Goal: Task Accomplishment & Management: Complete application form

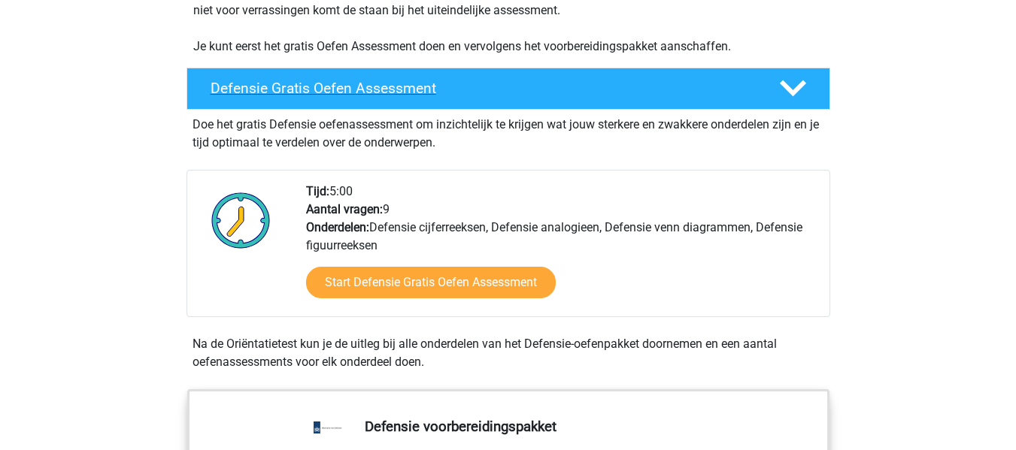
scroll to position [362, 0]
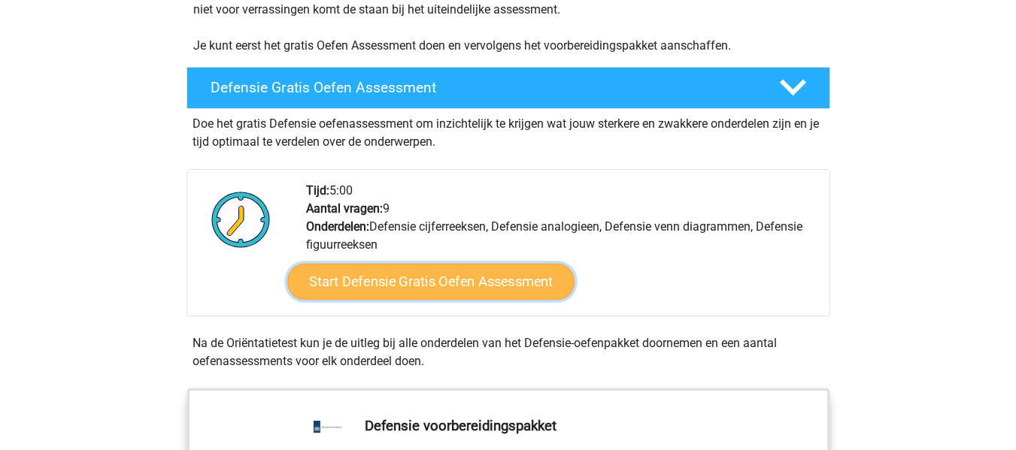
click at [415, 286] on link "Start Defensie Gratis Oefen Assessment" at bounding box center [430, 282] width 287 height 36
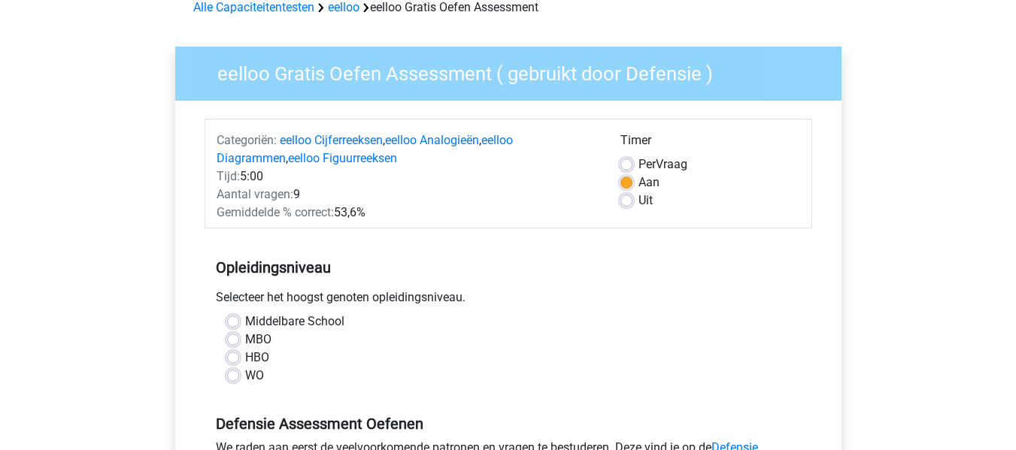
scroll to position [77, 0]
click at [245, 341] on label "MBO" at bounding box center [258, 339] width 26 height 18
click at [232, 341] on input "MBO" at bounding box center [233, 337] width 12 height 15
radio input "true"
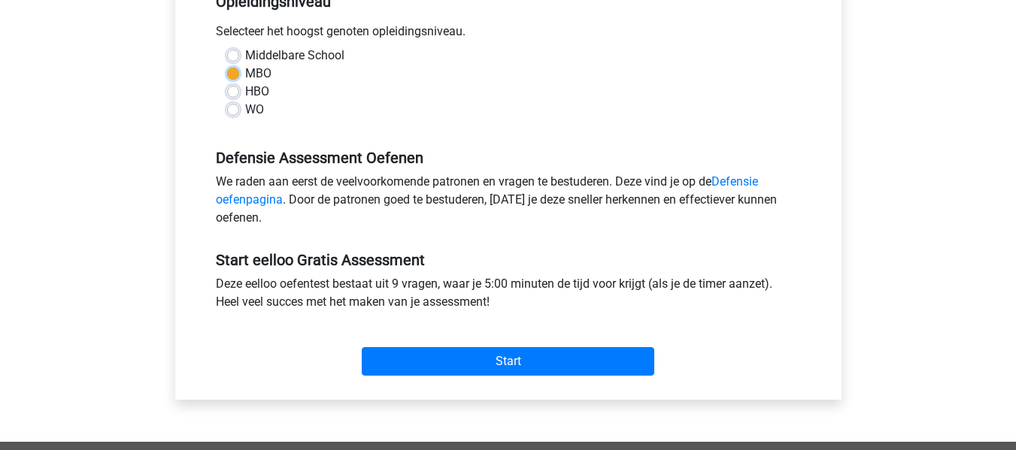
scroll to position [350, 0]
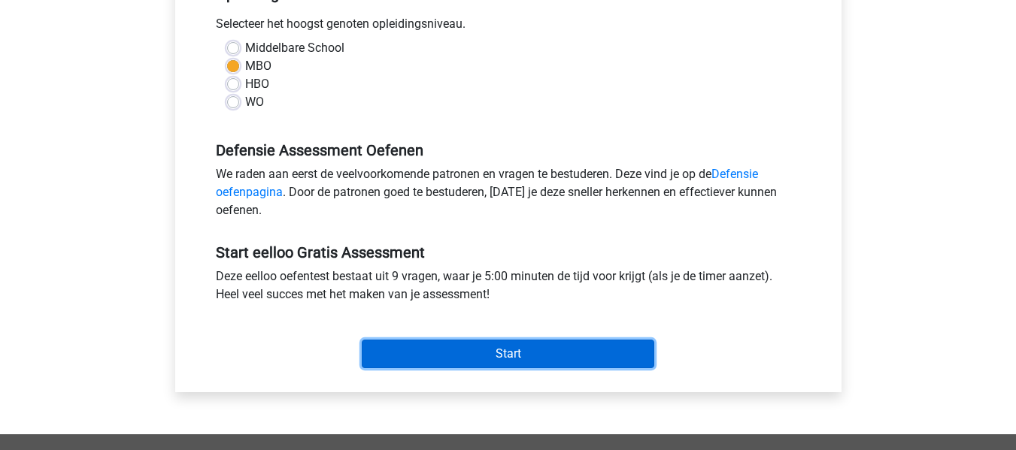
click at [480, 353] on input "Start" at bounding box center [508, 354] width 293 height 29
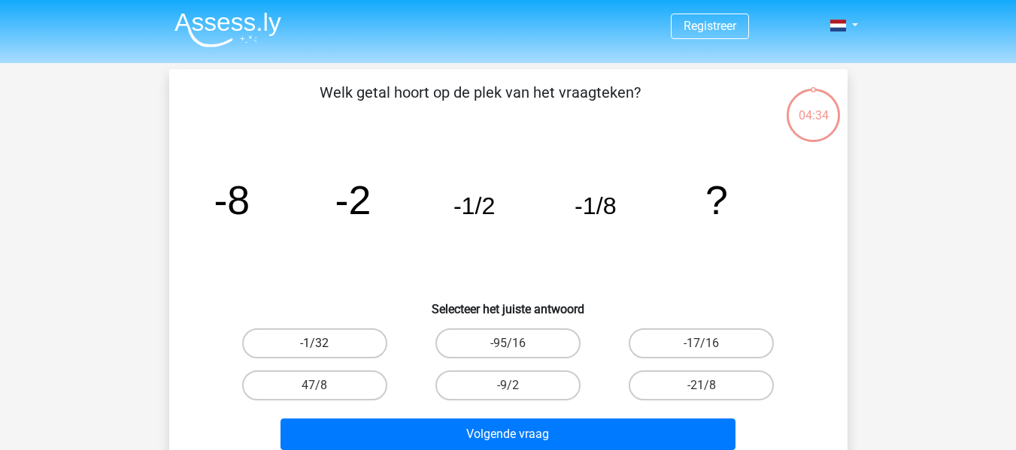
click at [362, 343] on label "-1/32" at bounding box center [314, 344] width 145 height 30
click at [324, 344] on input "-1/32" at bounding box center [319, 349] width 10 height 10
radio input "true"
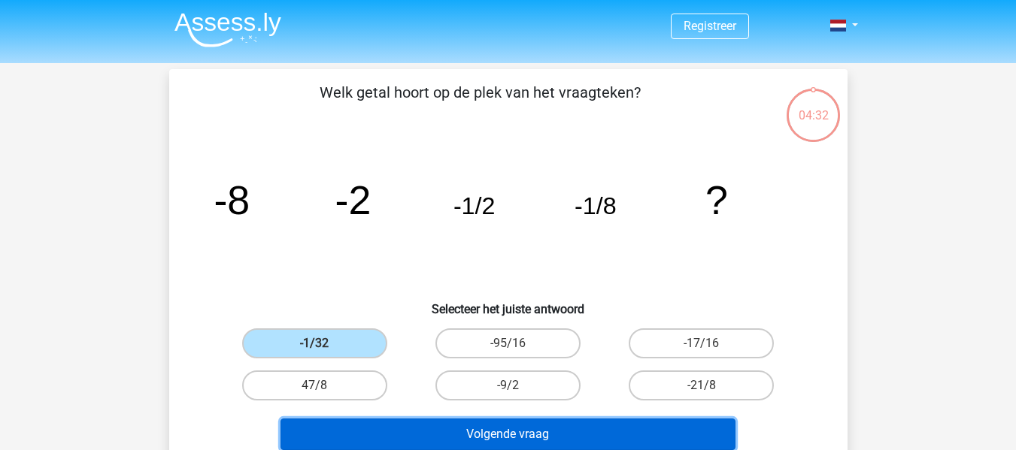
click at [512, 437] on button "Volgende vraag" at bounding box center [508, 435] width 455 height 32
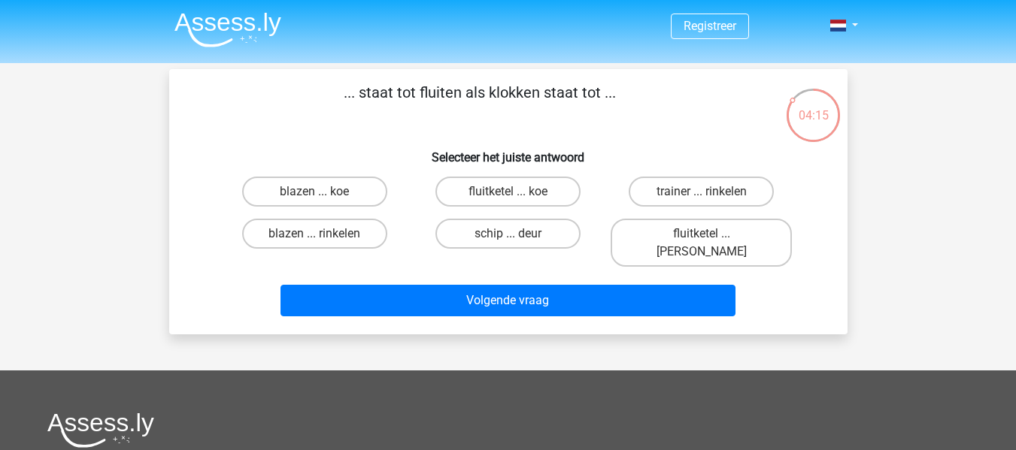
click at [315, 234] on input "blazen ... rinkelen" at bounding box center [319, 239] width 10 height 10
radio input "true"
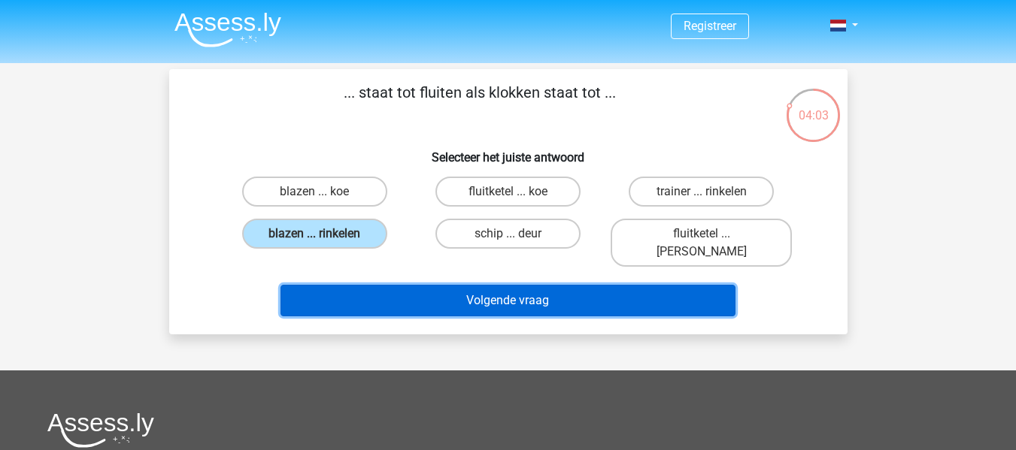
click at [483, 285] on button "Volgende vraag" at bounding box center [508, 301] width 455 height 32
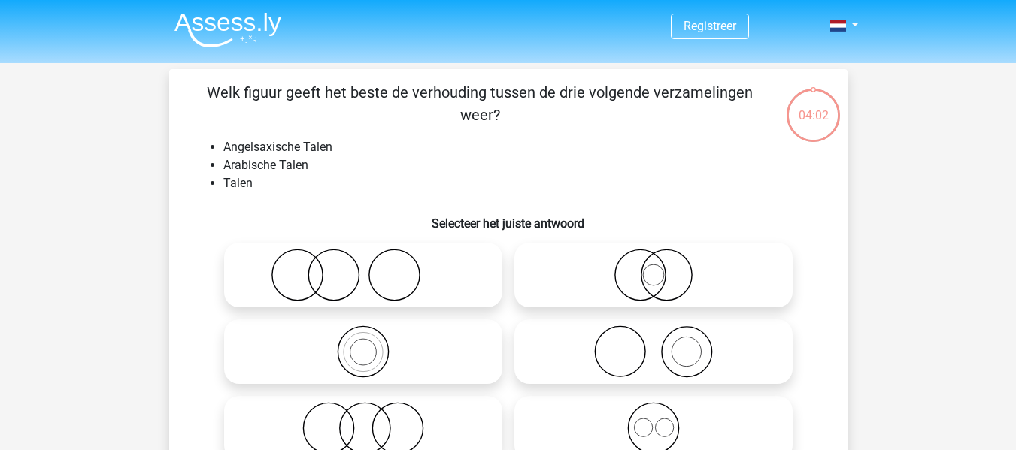
scroll to position [69, 0]
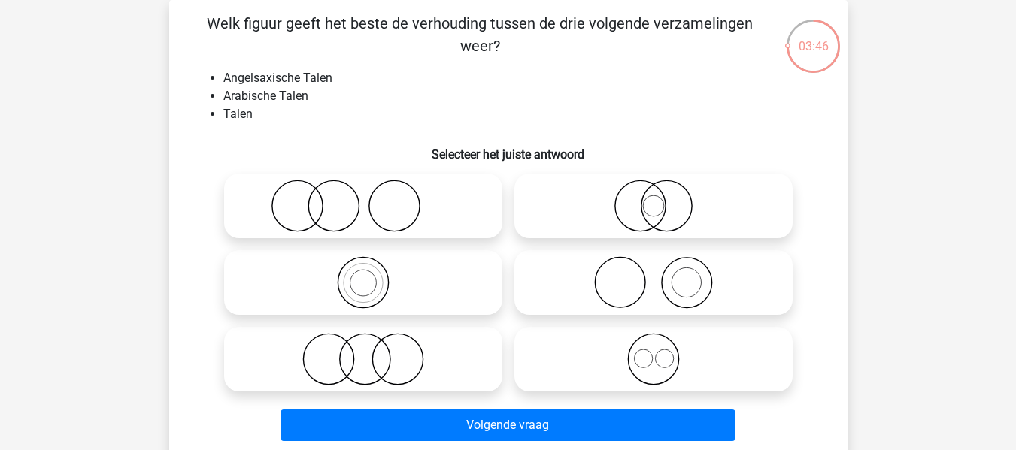
click at [667, 341] on icon at bounding box center [653, 359] width 266 height 53
click at [663, 342] on input "radio" at bounding box center [659, 347] width 10 height 10
radio input "true"
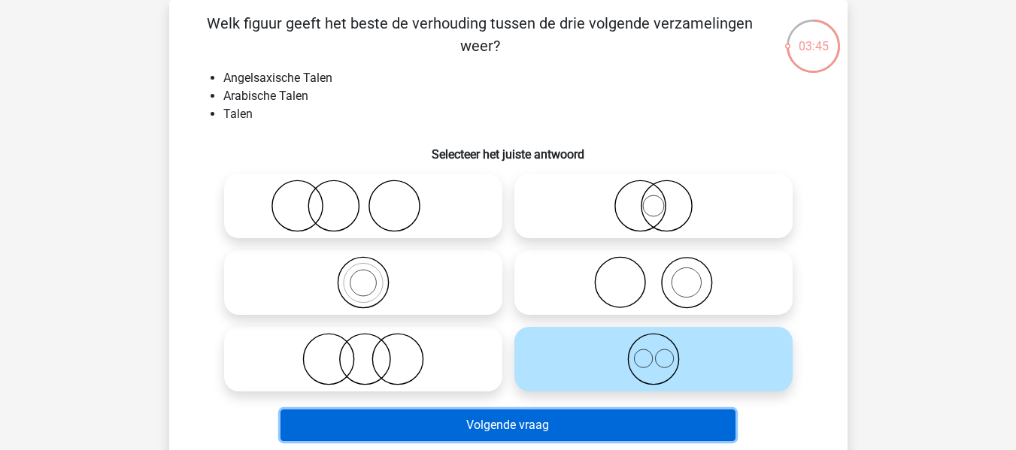
click at [534, 423] on button "Volgende vraag" at bounding box center [508, 426] width 455 height 32
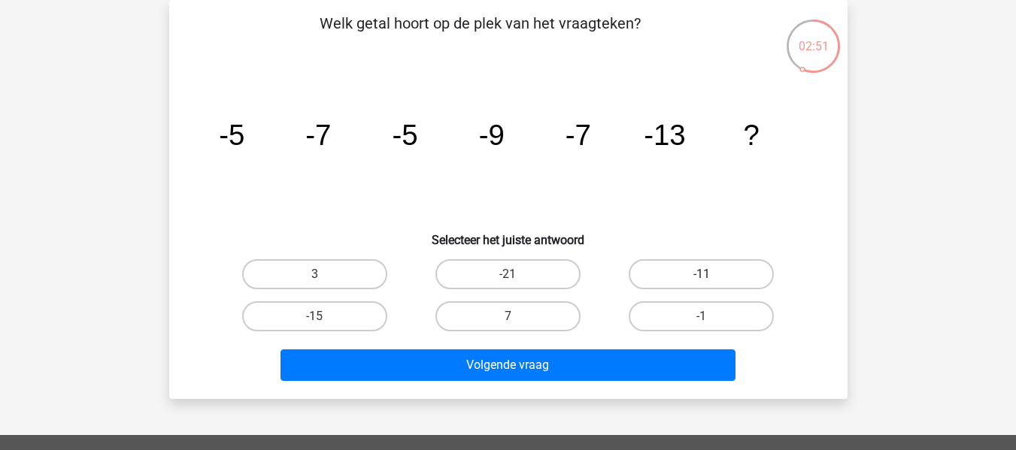
click at [725, 268] on label "-11" at bounding box center [701, 274] width 145 height 30
click at [711, 274] on input "-11" at bounding box center [707, 279] width 10 height 10
radio input "true"
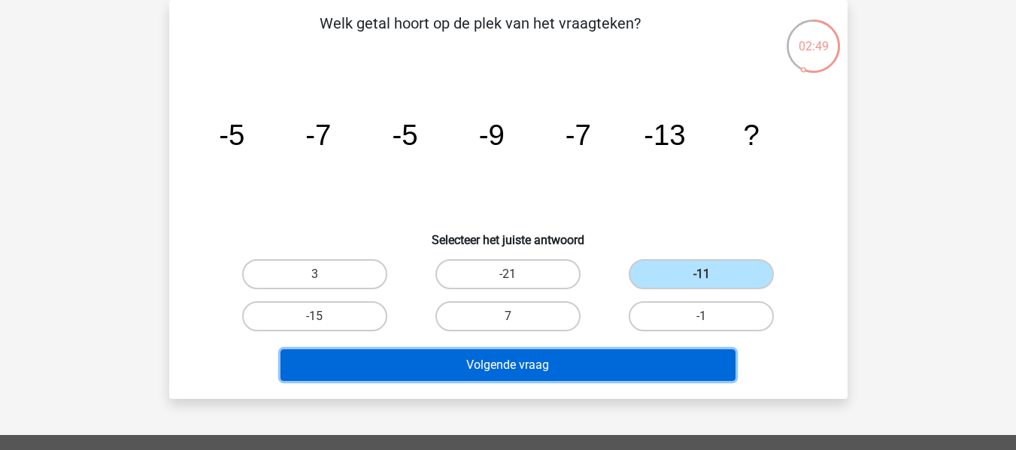
click at [543, 365] on button "Volgende vraag" at bounding box center [508, 366] width 455 height 32
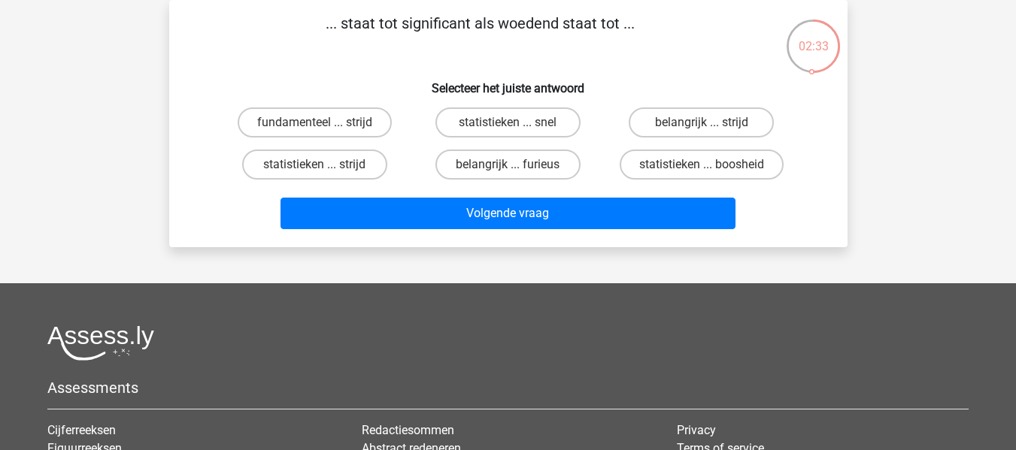
click at [510, 165] on input "belangrijk ... furieus" at bounding box center [513, 170] width 10 height 10
radio input "true"
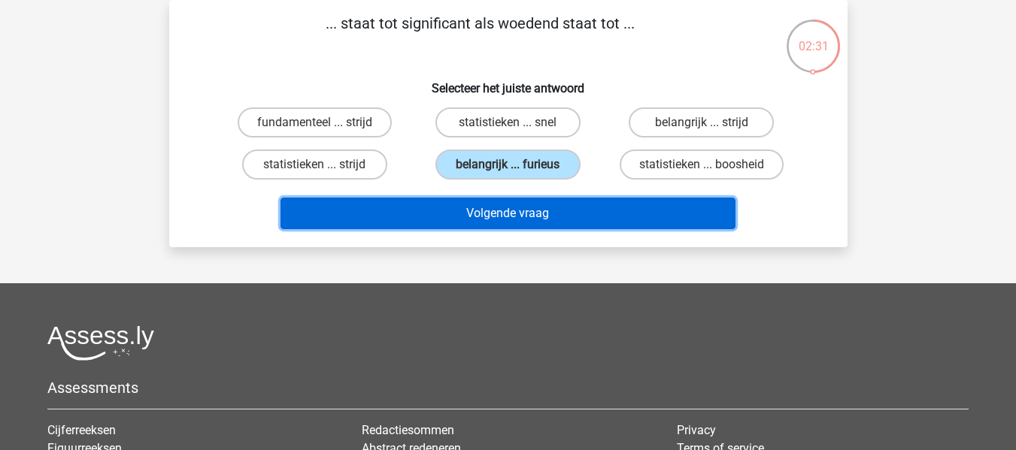
click at [492, 213] on button "Volgende vraag" at bounding box center [508, 214] width 455 height 32
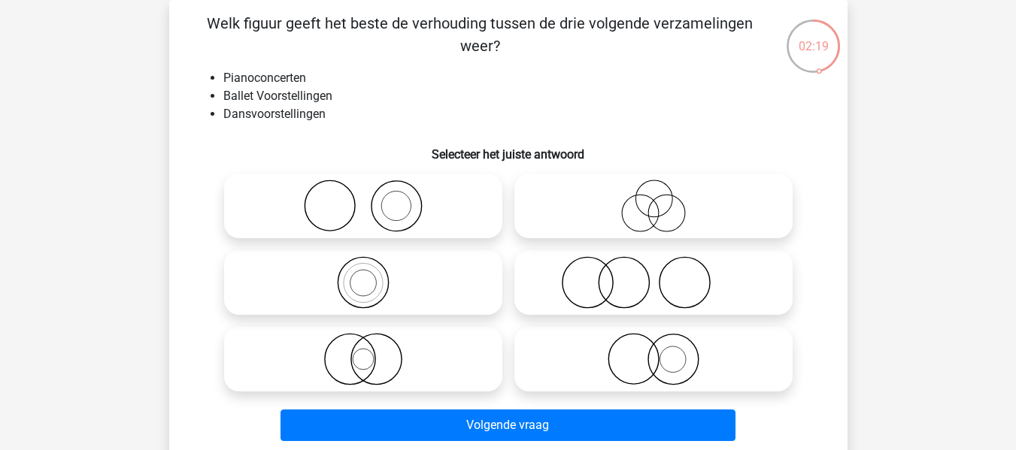
click at [381, 202] on icon at bounding box center [363, 206] width 266 height 53
click at [373, 199] on input "radio" at bounding box center [368, 194] width 10 height 10
radio input "true"
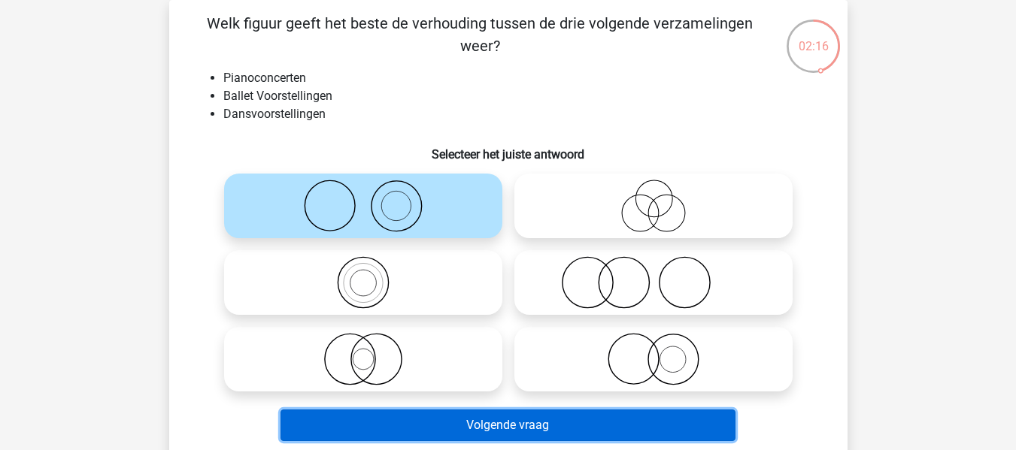
click at [514, 432] on button "Volgende vraag" at bounding box center [508, 426] width 455 height 32
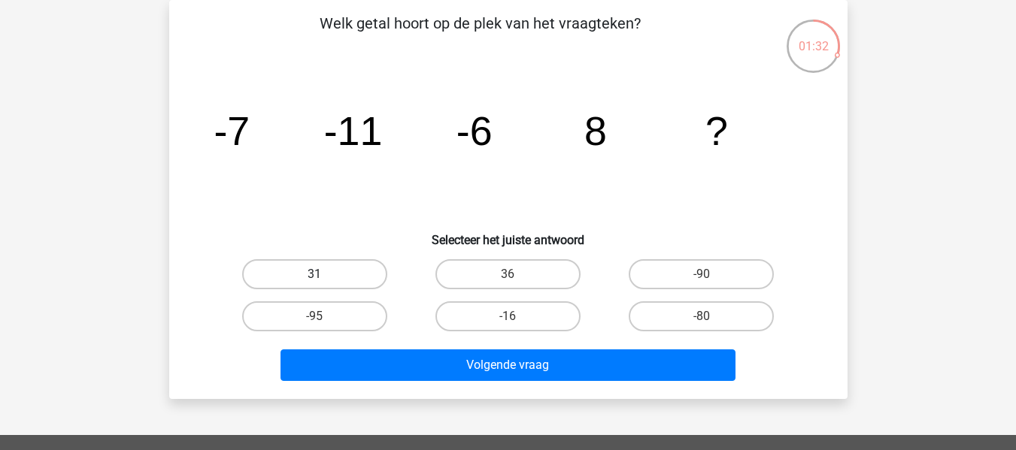
click at [273, 272] on label "31" at bounding box center [314, 274] width 145 height 30
click at [314, 274] on input "31" at bounding box center [319, 279] width 10 height 10
radio input "true"
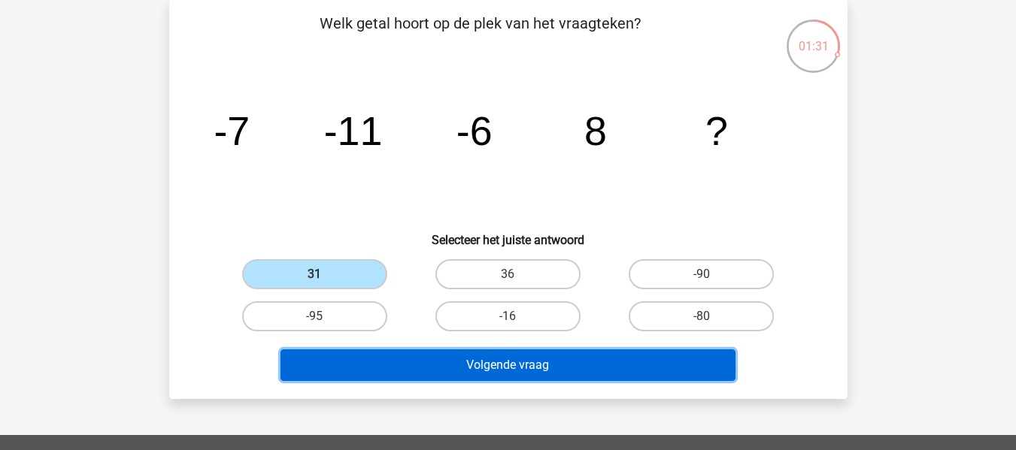
click at [527, 366] on button "Volgende vraag" at bounding box center [508, 366] width 455 height 32
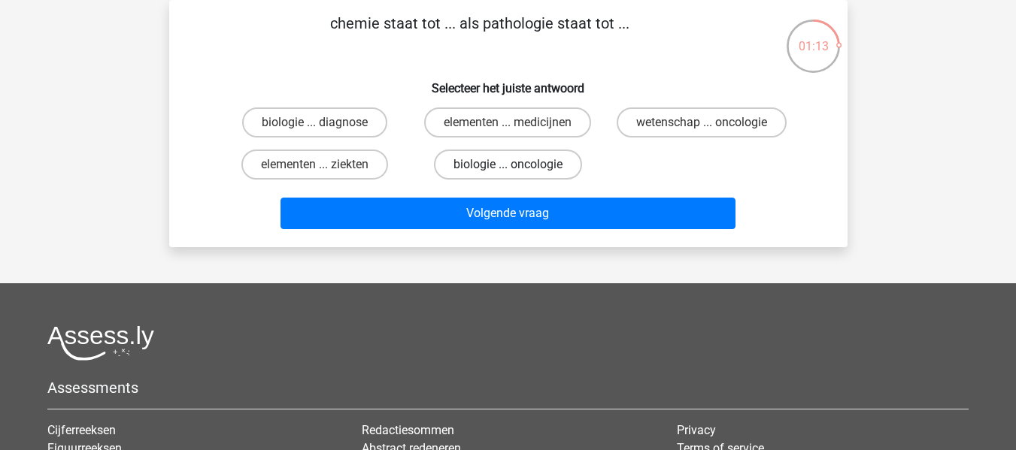
click at [537, 159] on label "biologie ... oncologie" at bounding box center [508, 165] width 148 height 30
click at [517, 165] on input "biologie ... oncologie" at bounding box center [513, 170] width 10 height 10
radio input "true"
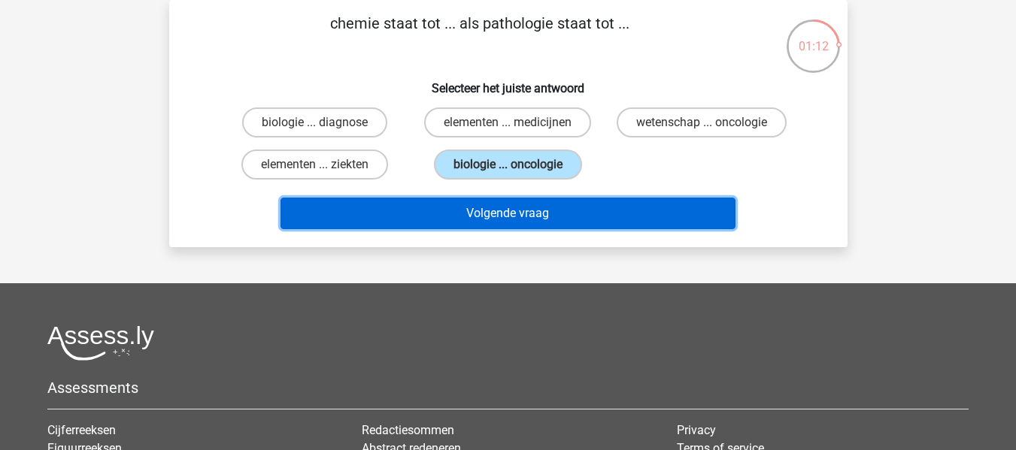
click at [506, 214] on button "Volgende vraag" at bounding box center [508, 214] width 455 height 32
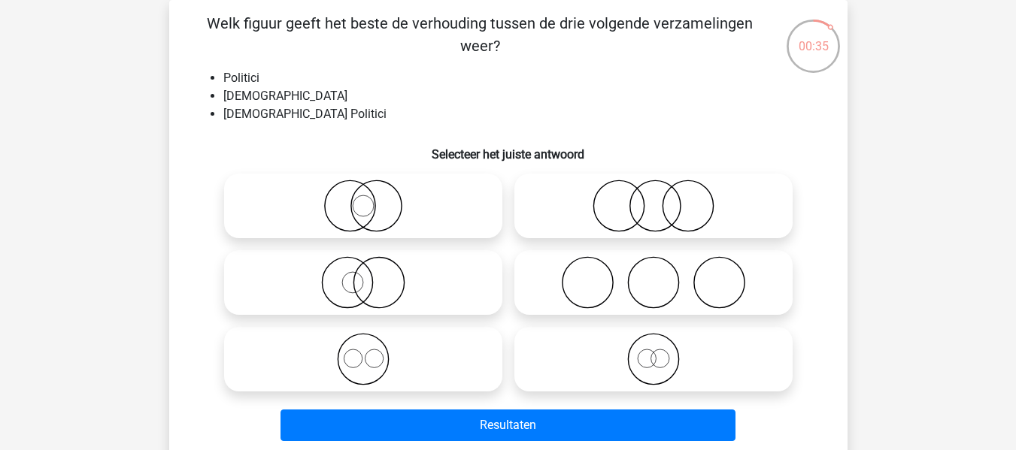
click at [350, 206] on icon at bounding box center [363, 206] width 266 height 53
click at [363, 199] on input "radio" at bounding box center [368, 194] width 10 height 10
radio input "true"
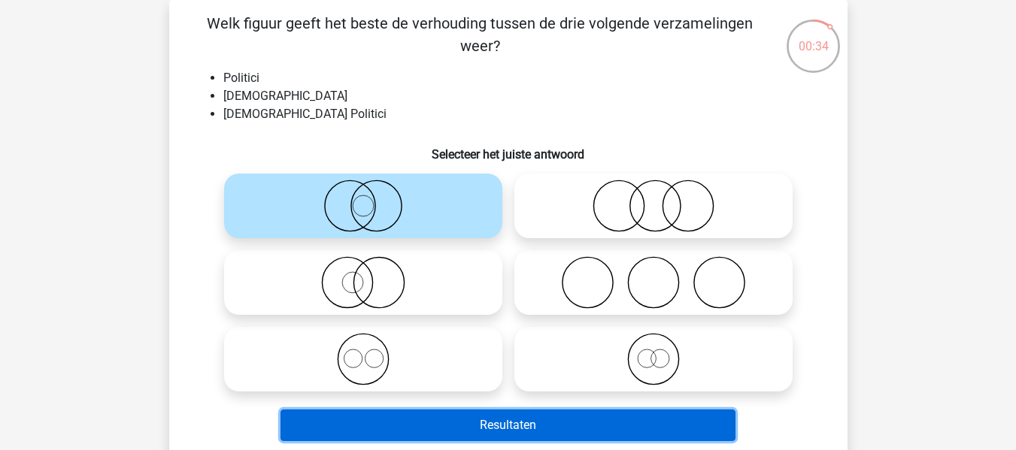
click at [487, 426] on button "Resultaten" at bounding box center [508, 426] width 455 height 32
